Goal: Find specific page/section: Find specific page/section

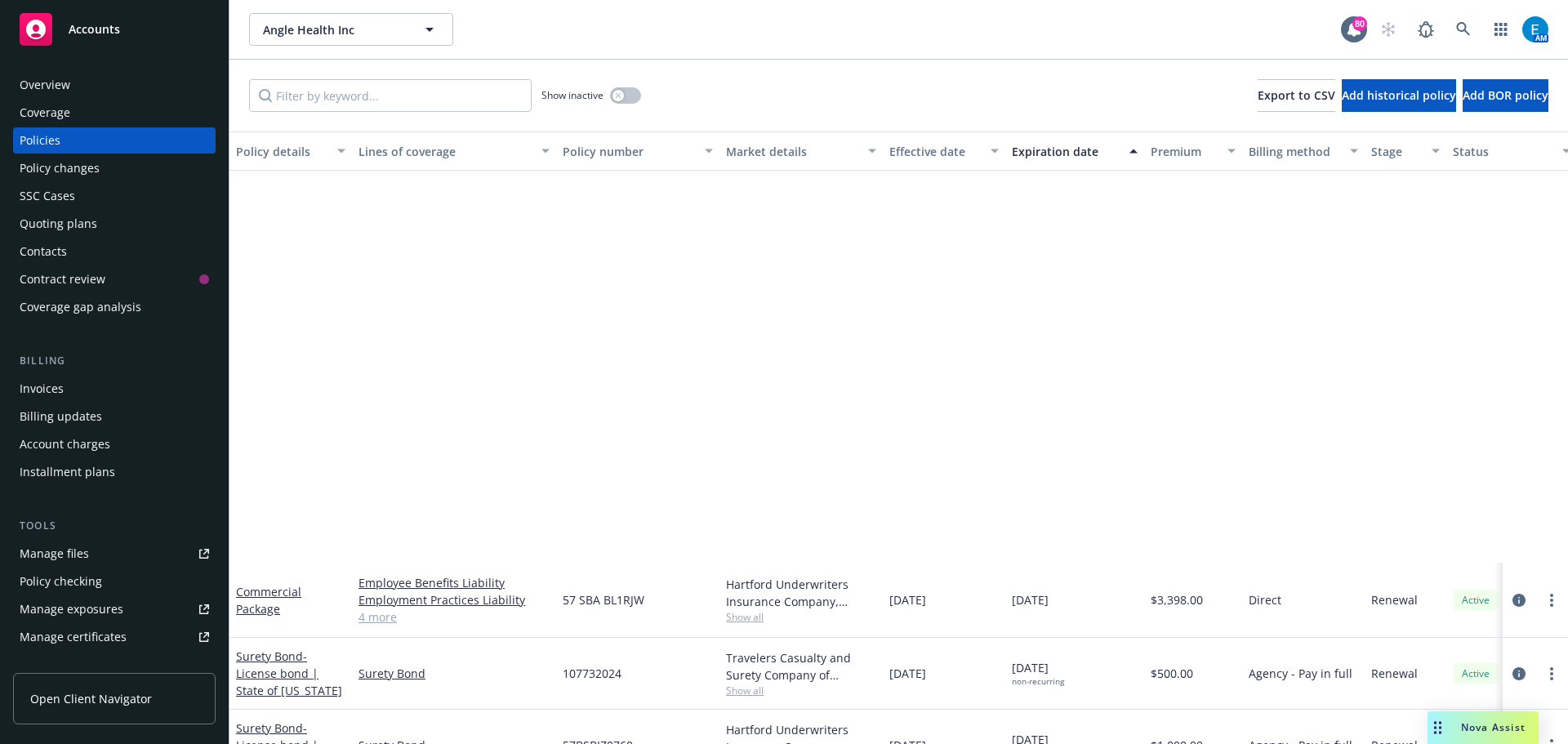
scroll to position [492, 0]
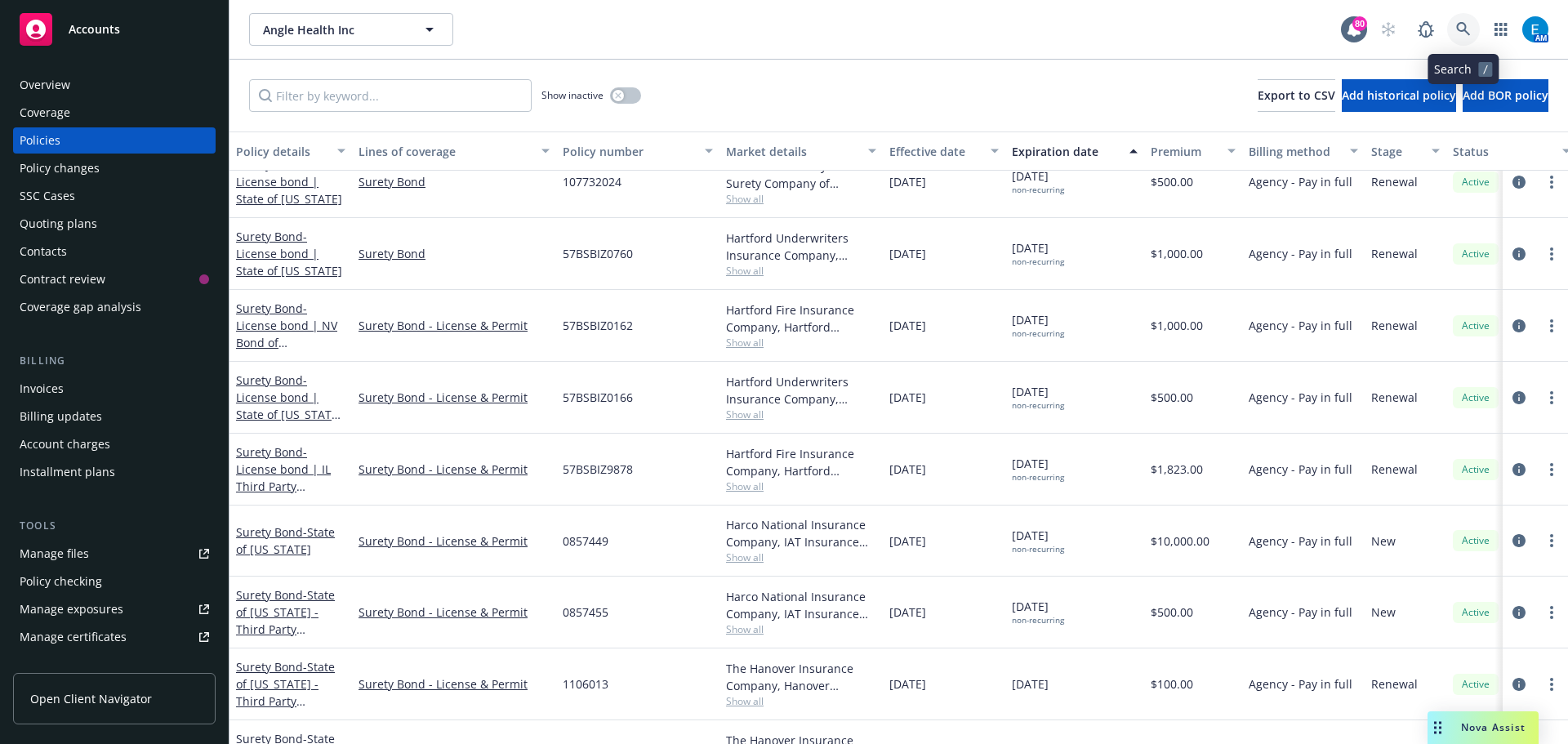
click at [1459, 27] on icon at bounding box center [1463, 29] width 14 height 14
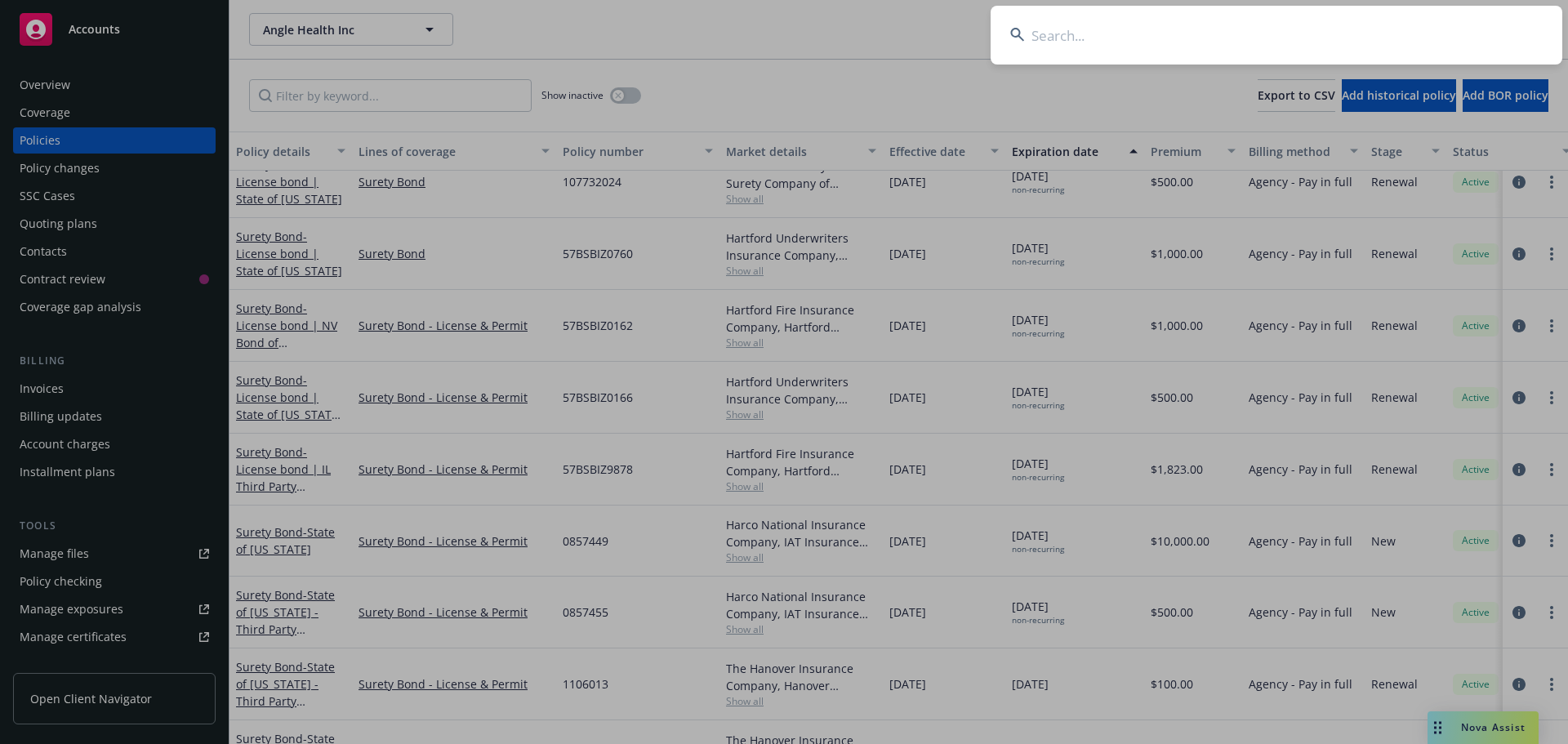
drag, startPoint x: 1415, startPoint y: 22, endPoint x: 1426, endPoint y: 26, distance: 11.7
click at [1414, 22] on input at bounding box center [1276, 35] width 572 height 59
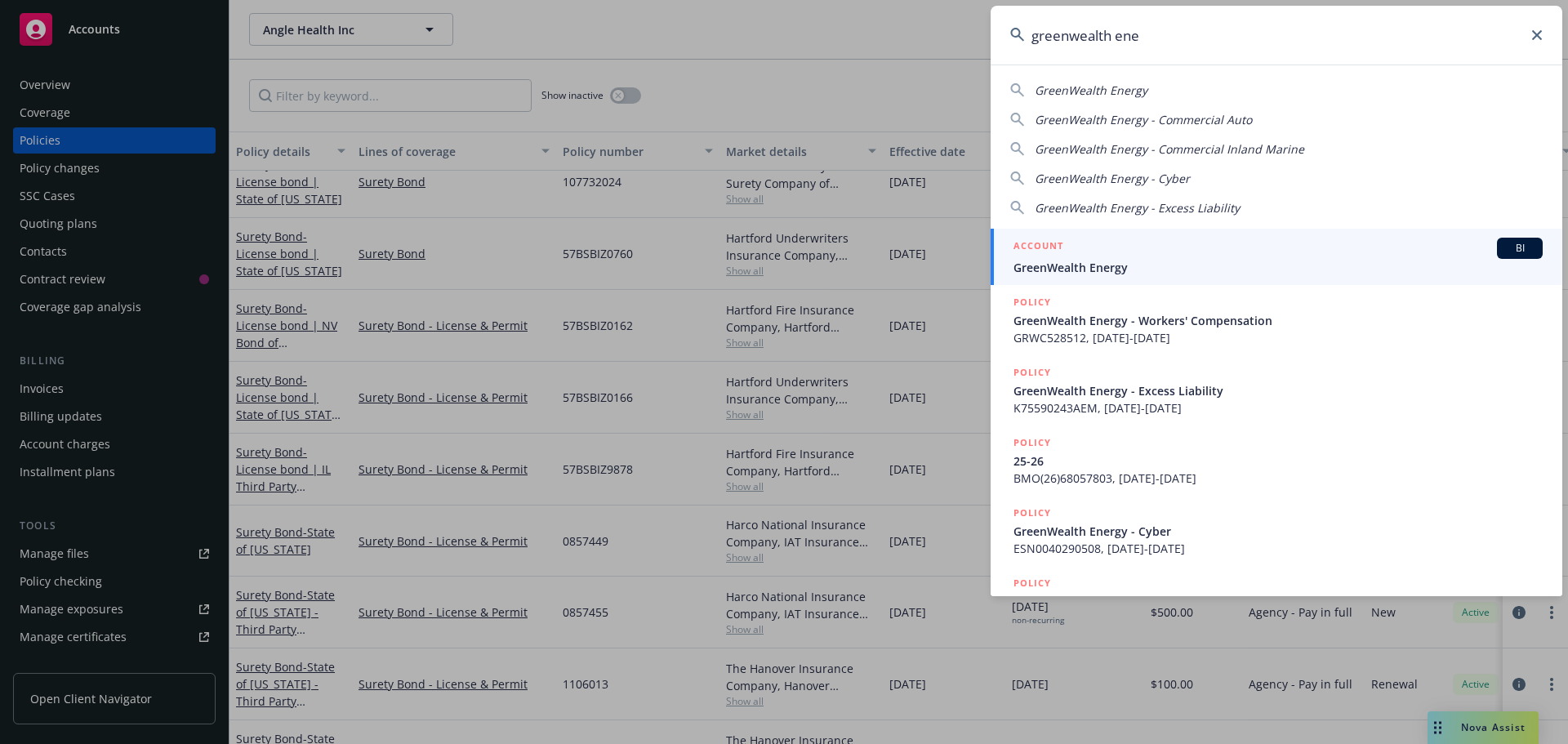
type input "greenwealth ene"
click at [1096, 264] on span "GreenWealth Energy" at bounding box center [1278, 268] width 530 height 17
